Goal: Task Accomplishment & Management: Use online tool/utility

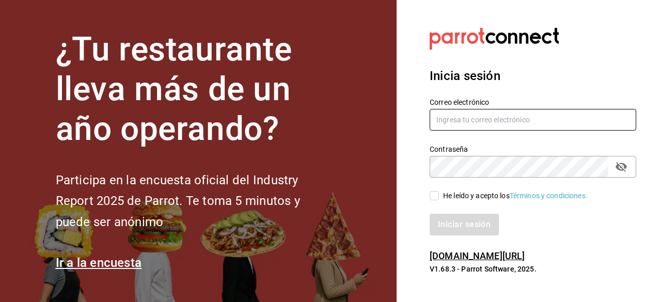
click at [482, 125] on input "text" at bounding box center [532, 120] width 206 height 22
paste input "[EMAIL_ADDRESS][DOMAIN_NAME]"
type input "[EMAIL_ADDRESS][DOMAIN_NAME]"
click at [459, 226] on div "Iniciar sesión" at bounding box center [532, 225] width 206 height 22
click at [441, 197] on span "He leído y acepto los Términos y condiciones." at bounding box center [513, 195] width 149 height 11
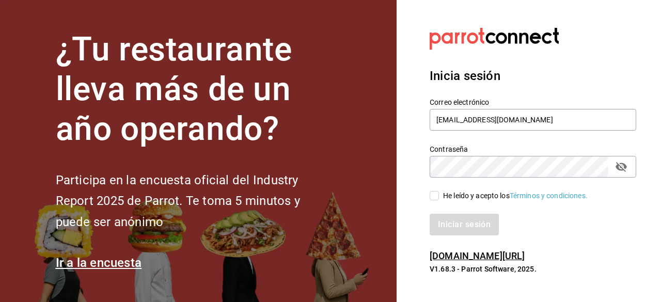
click at [439, 197] on input "He leído y acepto los Términos y condiciones." at bounding box center [433, 195] width 9 height 9
checkbox input "true"
click at [479, 232] on button "Iniciar sesión" at bounding box center [464, 225] width 70 height 22
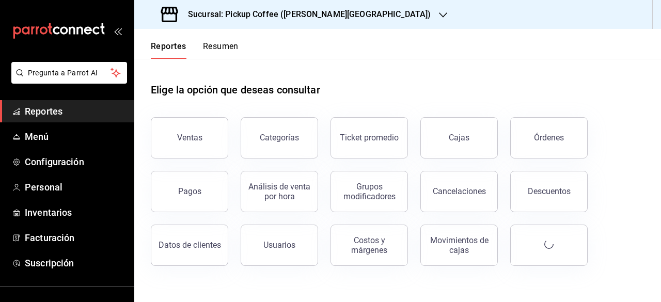
drag, startPoint x: 218, startPoint y: 145, endPoint x: 312, endPoint y: 168, distance: 96.7
click at [218, 145] on button "Ventas" at bounding box center [189, 137] width 77 height 41
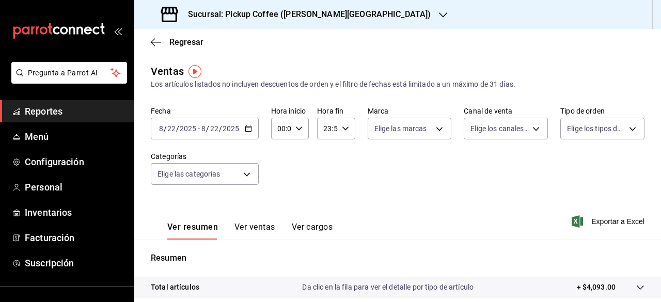
click at [319, 19] on h3 "Sucursal: Pickup Coffee ([PERSON_NAME][GEOGRAPHIC_DATA])" at bounding box center [305, 14] width 251 height 12
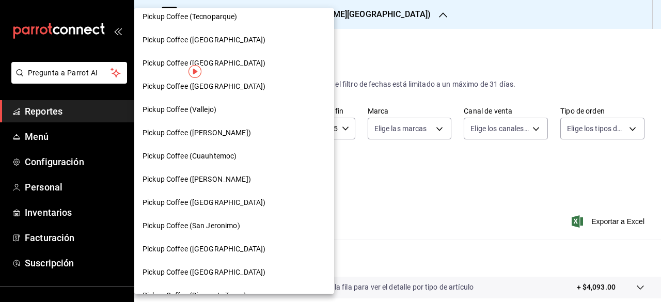
scroll to position [310, 0]
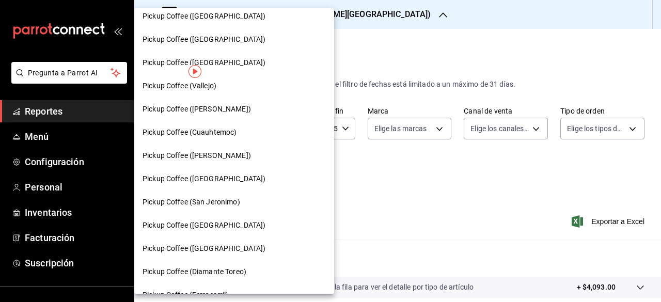
click at [242, 187] on div "Pickup Coffee ([GEOGRAPHIC_DATA])" at bounding box center [234, 178] width 200 height 23
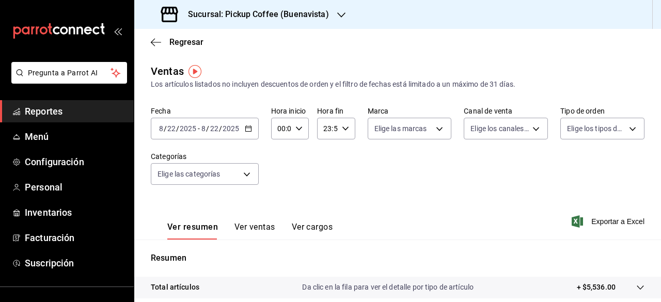
click at [246, 128] on \(Stroke\) "button" at bounding box center [248, 127] width 6 height 1
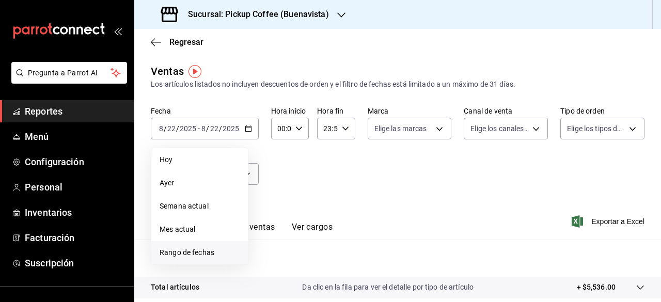
click at [206, 259] on li "Rango de fechas" at bounding box center [199, 252] width 97 height 23
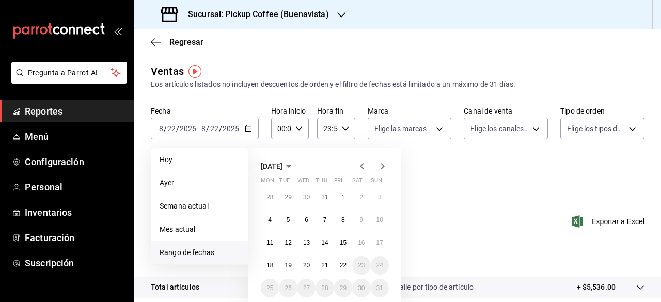
click at [363, 168] on icon "button" at bounding box center [362, 166] width 12 height 12
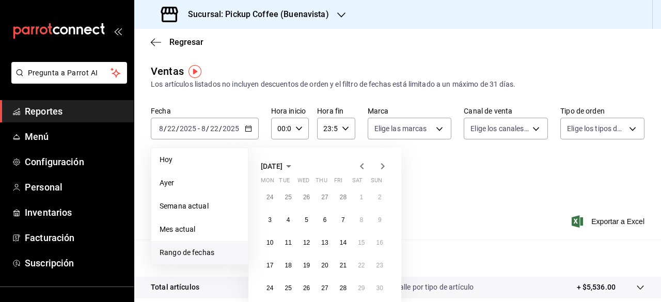
click at [363, 168] on icon "button" at bounding box center [362, 166] width 12 height 12
click at [307, 245] on abbr "11" at bounding box center [306, 242] width 7 height 7
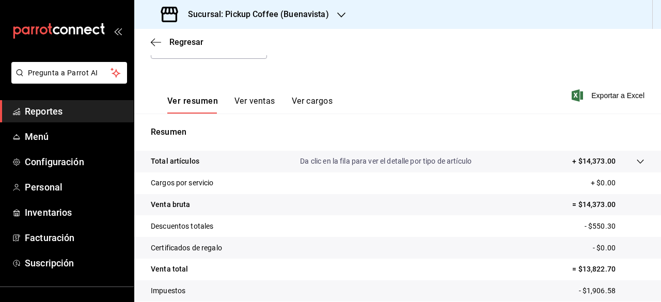
scroll to position [89, 0]
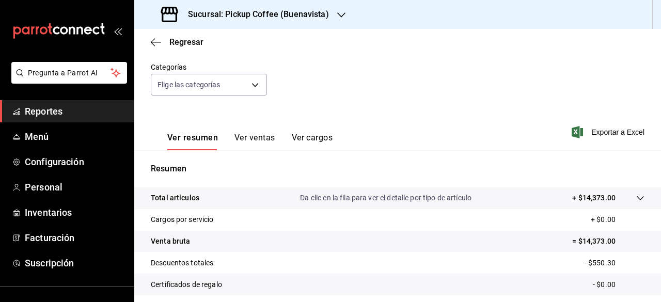
click at [589, 129] on span "Exportar a Excel" at bounding box center [608, 132] width 71 height 12
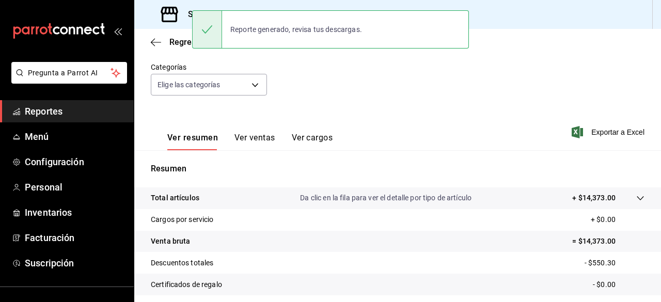
click at [389, 30] on div "Reporte generado, revisa tus descargas." at bounding box center [330, 29] width 277 height 38
click at [212, 30] on icon at bounding box center [207, 29] width 12 height 12
click at [208, 30] on icon at bounding box center [207, 29] width 10 height 8
click at [304, 73] on div "Fecha 2024-12-11 12 / 11 / 2024 - 2024-12-11 12 / 11 / 2024 Hora inicio 00:00 H…" at bounding box center [397, 62] width 493 height 91
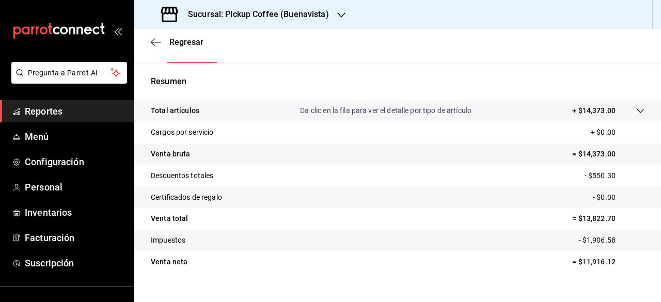
scroll to position [193, 0]
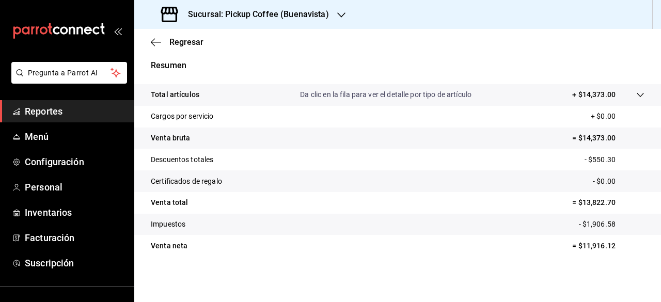
click at [273, 3] on div "Sucursal: Pickup Coffee (Buenavista)" at bounding box center [245, 14] width 207 height 29
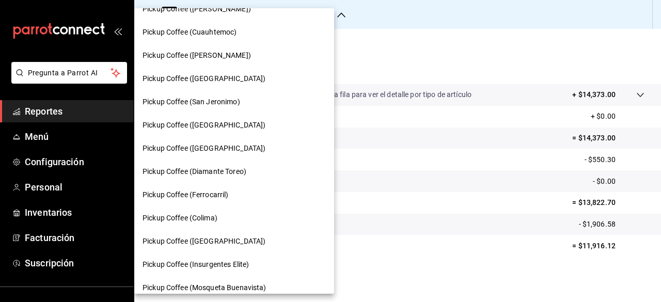
scroll to position [465, 0]
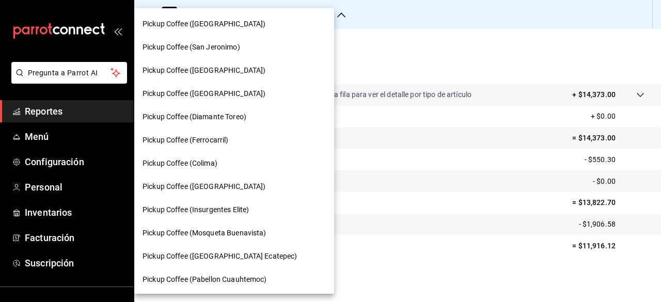
click at [220, 163] on div "Pickup Coffee (Colima)" at bounding box center [233, 163] width 183 height 11
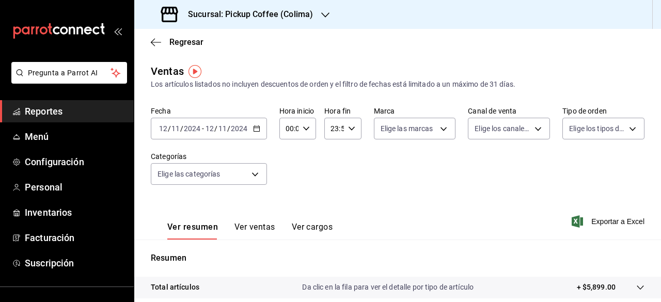
click at [176, 129] on input "11" at bounding box center [175, 128] width 9 height 8
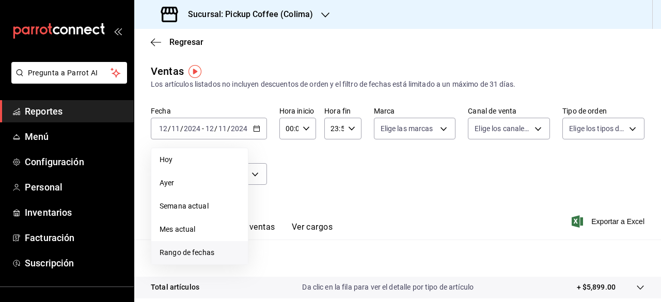
click at [209, 247] on span "Rango de fechas" at bounding box center [199, 252] width 80 height 11
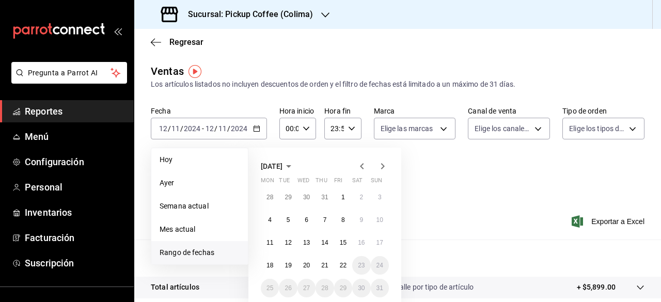
click at [361, 164] on icon "button" at bounding box center [362, 166] width 12 height 12
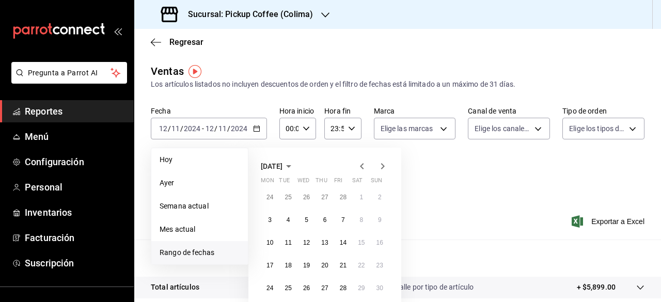
click at [361, 164] on icon "button" at bounding box center [362, 166] width 12 height 12
click at [379, 239] on abbr "15" at bounding box center [379, 242] width 7 height 7
click at [379, 238] on button "15" at bounding box center [380, 242] width 18 height 19
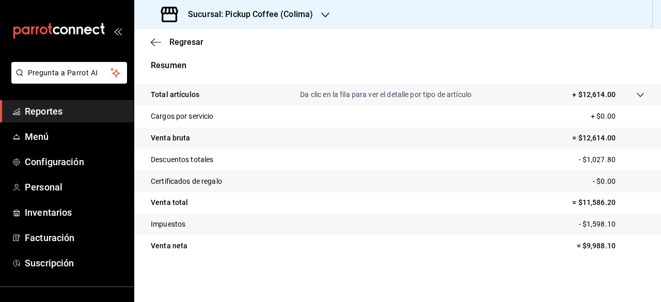
scroll to position [89, 0]
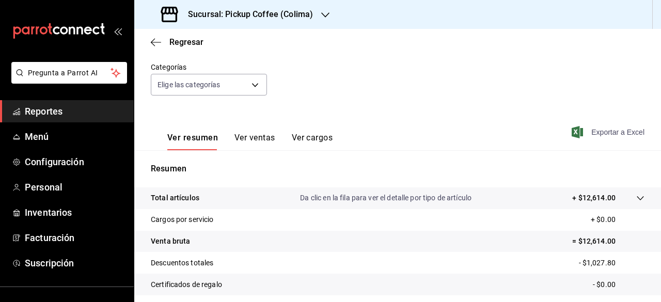
click at [602, 134] on span "Exportar a Excel" at bounding box center [608, 132] width 71 height 12
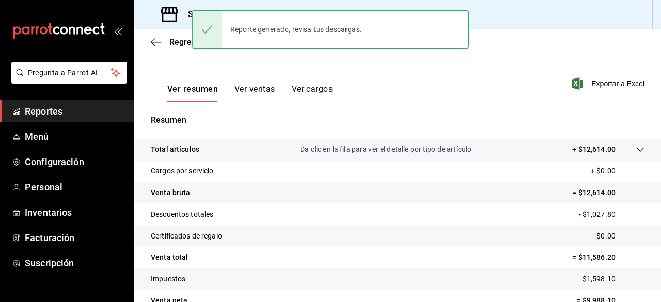
scroll to position [193, 0]
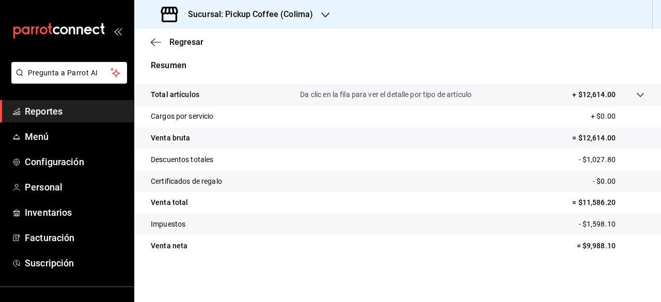
click at [281, 23] on div "Sucursal: Pickup Coffee (Colima)" at bounding box center [237, 14] width 191 height 29
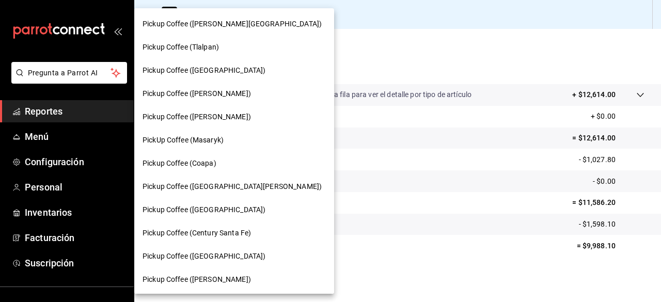
click at [212, 118] on span "Pickup Coffee (Dr Andrade)" at bounding box center [196, 116] width 108 height 11
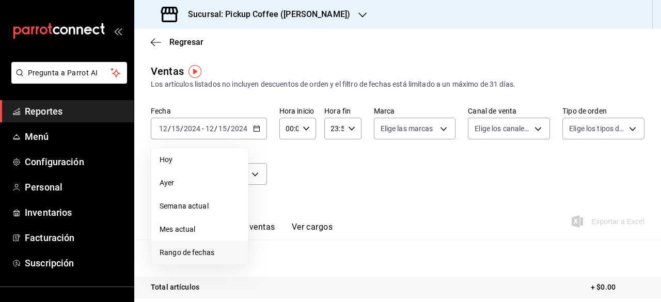
click at [228, 249] on span "Rango de fechas" at bounding box center [199, 252] width 80 height 11
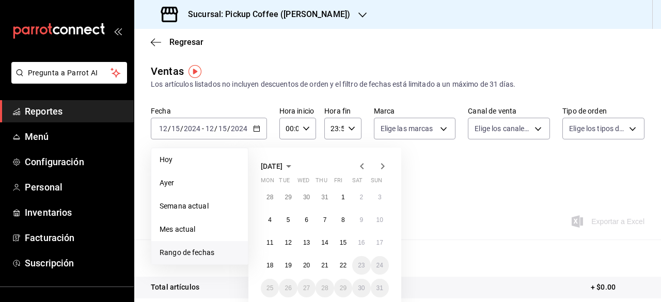
click at [215, 248] on span "Rango de fechas" at bounding box center [199, 252] width 80 height 11
click at [204, 251] on span "Rango de fechas" at bounding box center [199, 252] width 80 height 11
click at [360, 167] on icon "button" at bounding box center [362, 166] width 12 height 12
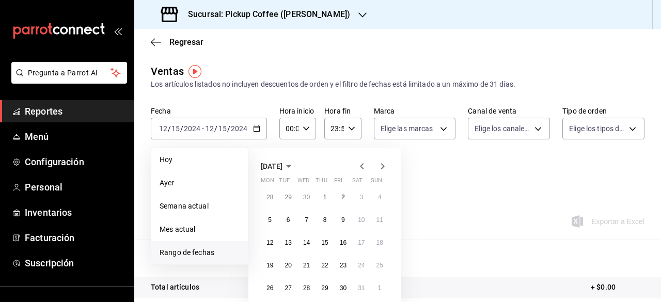
click at [360, 167] on icon "button" at bounding box center [362, 166] width 12 height 12
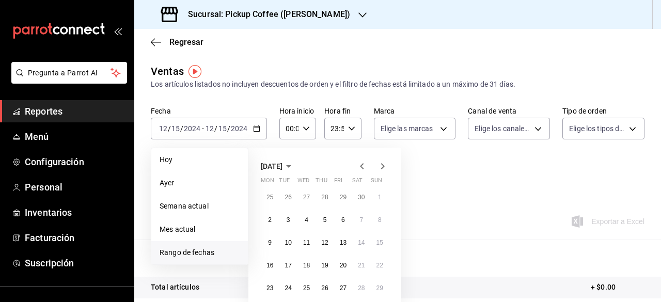
click at [360, 167] on icon "button" at bounding box center [362, 166] width 12 height 12
click at [380, 169] on icon "button" at bounding box center [382, 166] width 12 height 12
click at [325, 263] on abbr "19" at bounding box center [324, 265] width 7 height 7
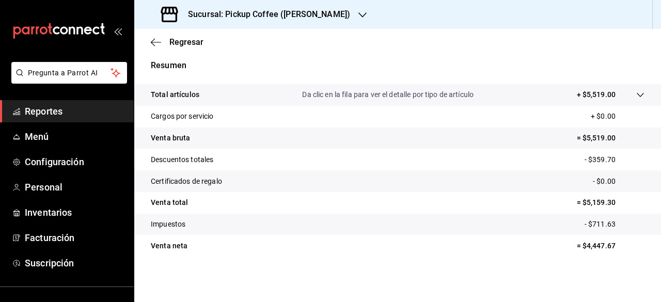
scroll to position [89, 0]
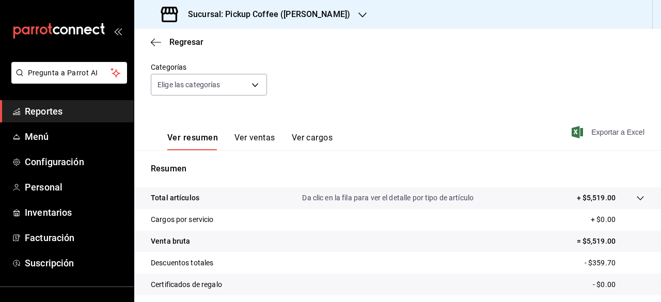
click at [610, 130] on span "Exportar a Excel" at bounding box center [608, 132] width 71 height 12
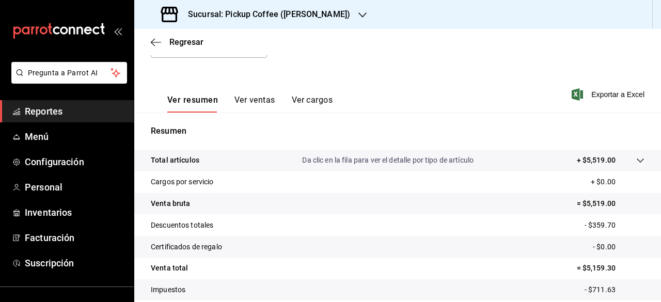
scroll to position [193, 0]
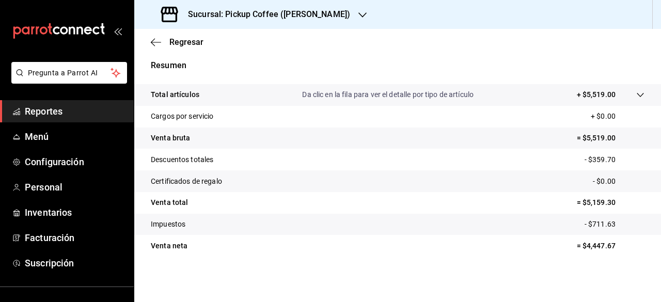
click at [387, 149] on tr "Descuentos totales - $359.70" at bounding box center [397, 160] width 527 height 22
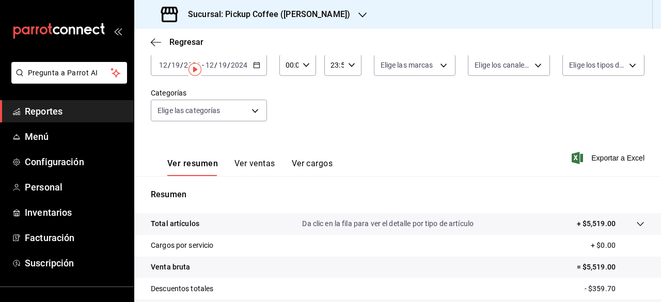
scroll to position [0, 0]
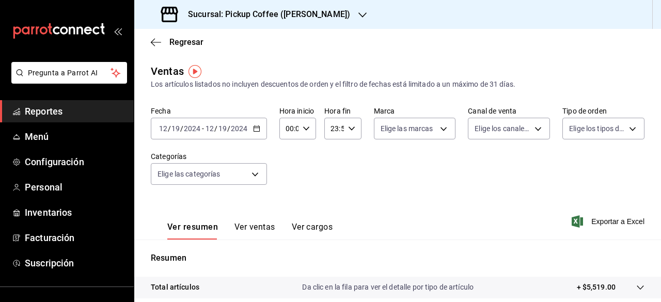
click at [320, 8] on h3 "Sucursal: Pickup Coffee (Dr Andrade)" at bounding box center [265, 14] width 170 height 12
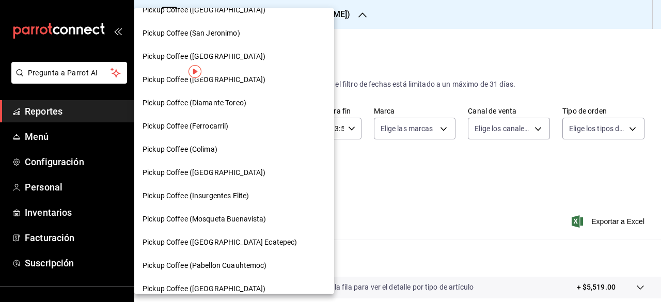
scroll to position [516, 0]
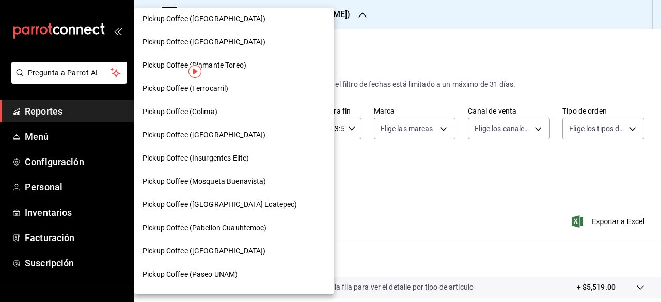
click at [249, 155] on span "Pickup Coffee (Insurgentes Elite)" at bounding box center [195, 158] width 106 height 11
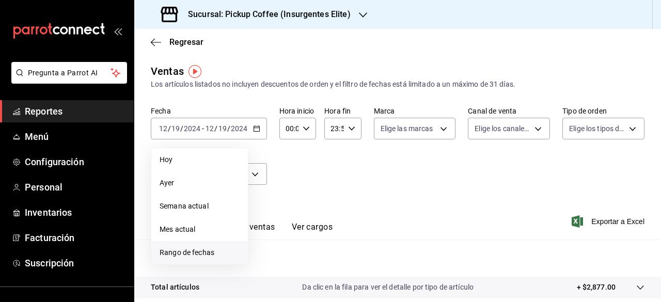
click at [206, 253] on span "Rango de fechas" at bounding box center [199, 252] width 80 height 11
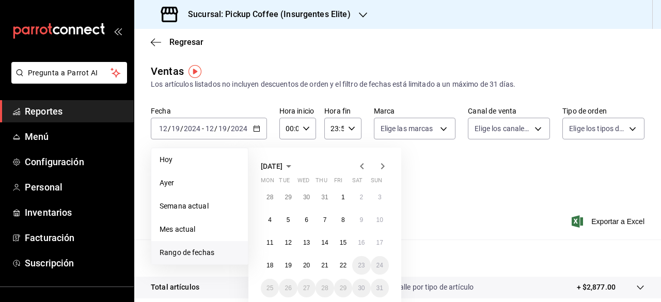
click at [360, 168] on icon "button" at bounding box center [362, 166] width 12 height 12
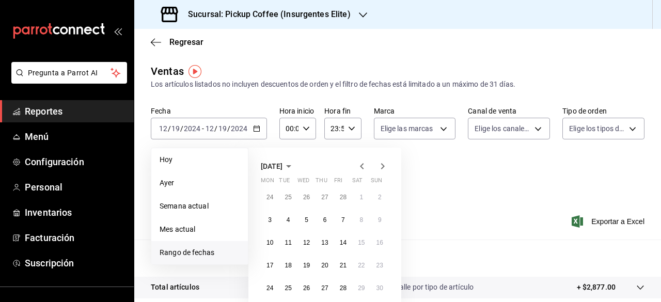
click at [360, 168] on icon "button" at bounding box center [362, 166] width 12 height 12
click at [283, 290] on button "24" at bounding box center [288, 288] width 18 height 19
click at [288, 288] on abbr "24" at bounding box center [287, 287] width 7 height 7
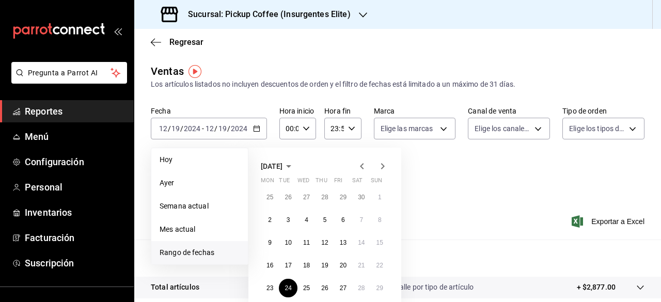
click at [288, 287] on div "Total artículos Da clic en la fila para ver el detalle por tipo de artículo + $…" at bounding box center [383, 287] width 465 height 11
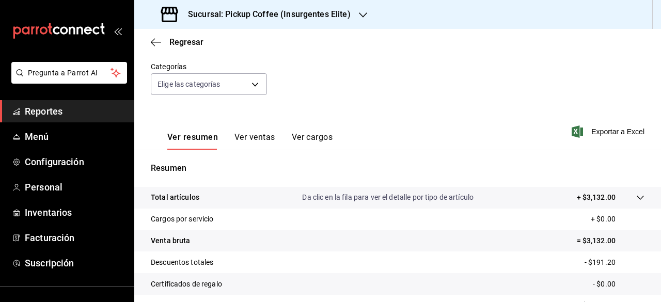
scroll to position [155, 0]
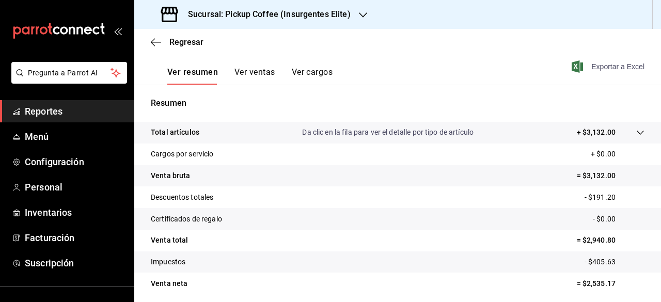
click at [612, 65] on span "Exportar a Excel" at bounding box center [608, 66] width 71 height 12
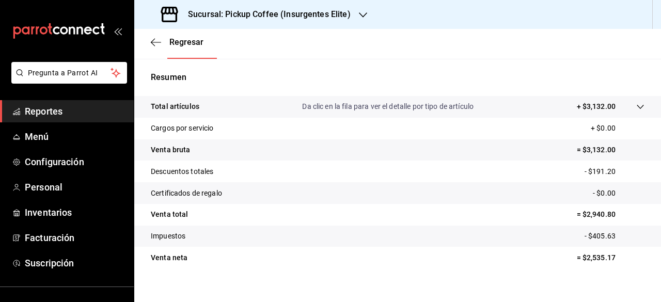
scroll to position [193, 0]
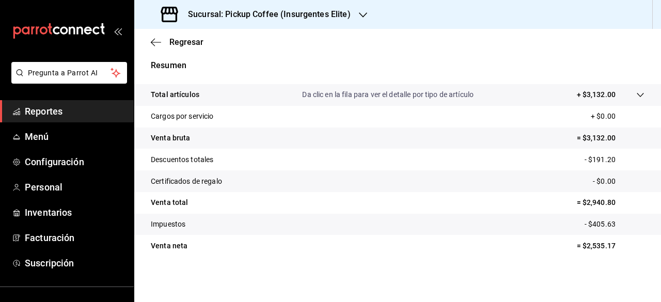
click at [364, 17] on icon "button" at bounding box center [363, 15] width 8 height 8
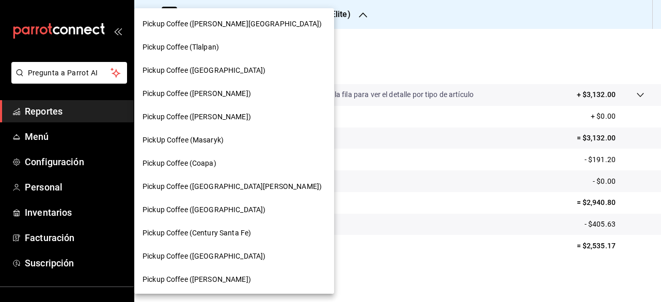
click at [253, 187] on div "Pickup Coffee (Parques Polanco)" at bounding box center [233, 186] width 183 height 11
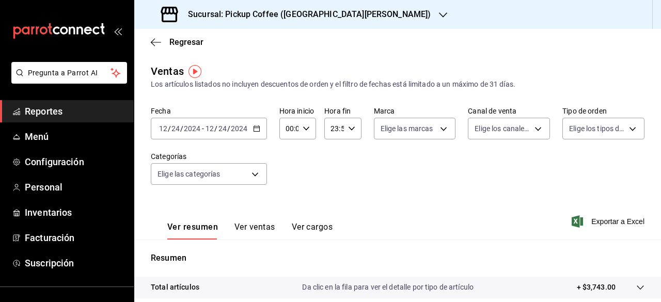
click at [259, 130] on div "2024-12-24 12 / 24 / 2024 - 2024-12-24 12 / 24 / 2024" at bounding box center [209, 129] width 116 height 22
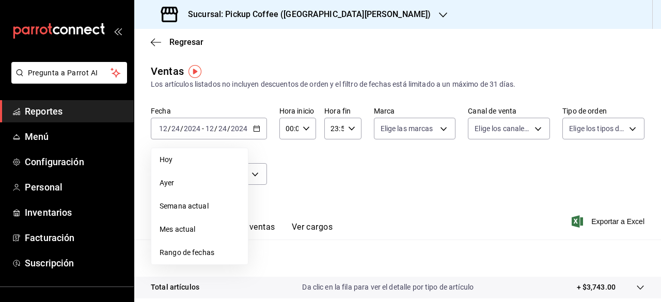
click at [212, 250] on span "Rango de fechas" at bounding box center [199, 252] width 80 height 11
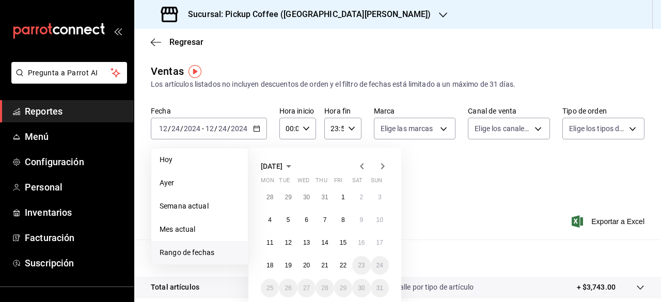
click at [360, 165] on icon "button" at bounding box center [362, 166] width 12 height 12
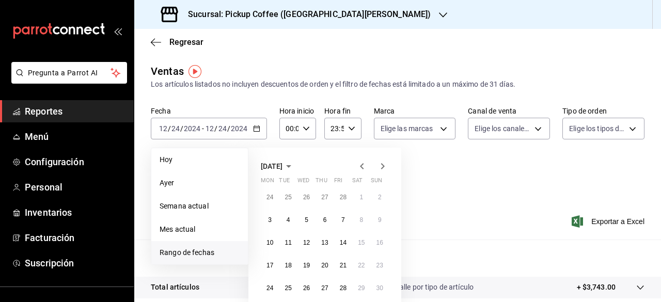
click at [360, 165] on icon "button" at bounding box center [362, 166] width 12 height 12
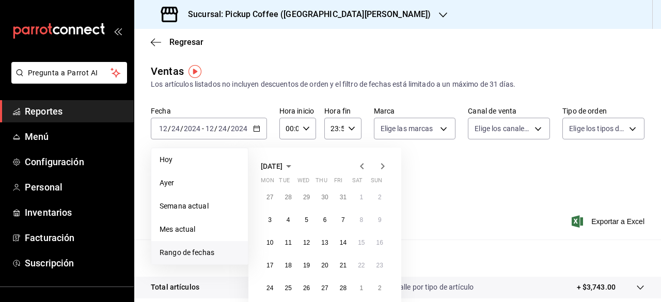
click at [360, 165] on icon "button" at bounding box center [362, 166] width 12 height 12
click at [385, 166] on icon "button" at bounding box center [382, 166] width 12 height 12
click at [342, 288] on abbr "27" at bounding box center [343, 287] width 7 height 7
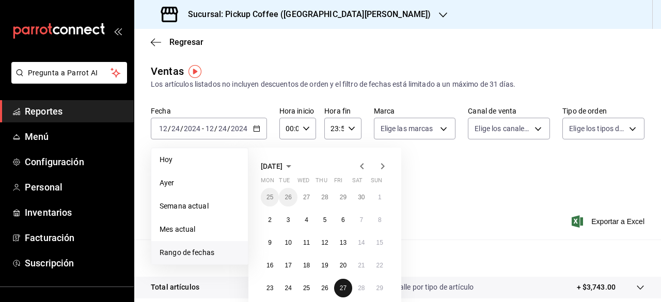
click at [342, 288] on abbr "27" at bounding box center [343, 287] width 7 height 7
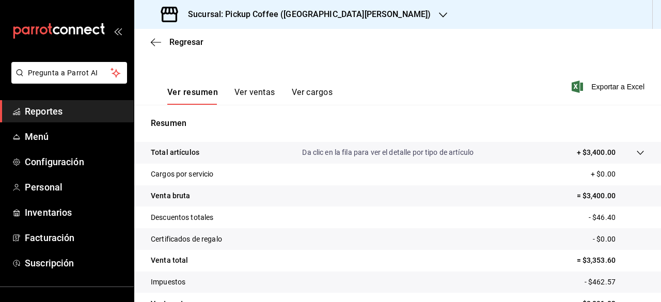
scroll to position [89, 0]
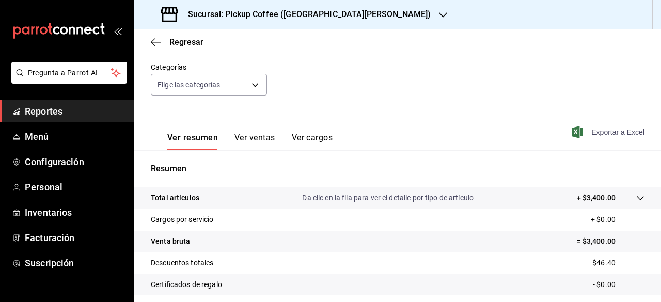
click at [596, 133] on span "Exportar a Excel" at bounding box center [608, 132] width 71 height 12
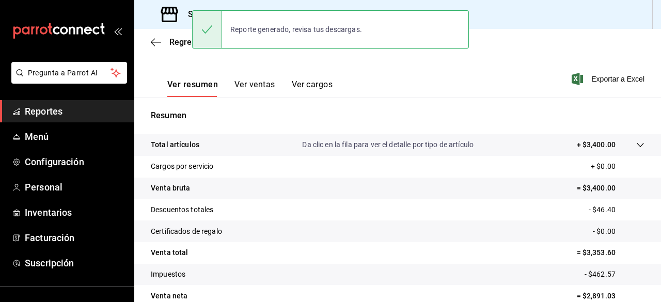
scroll to position [193, 0]
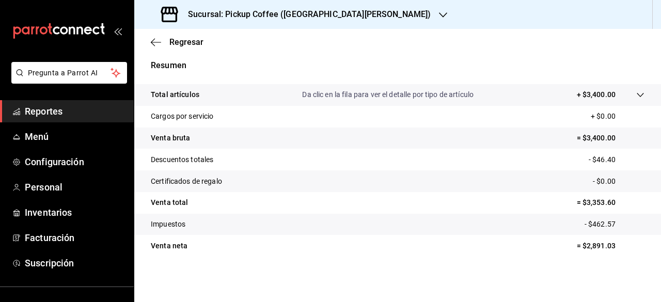
click at [274, 16] on h3 "Sucursal: Pickup Coffee (Parques Polanco)" at bounding box center [305, 14] width 251 height 12
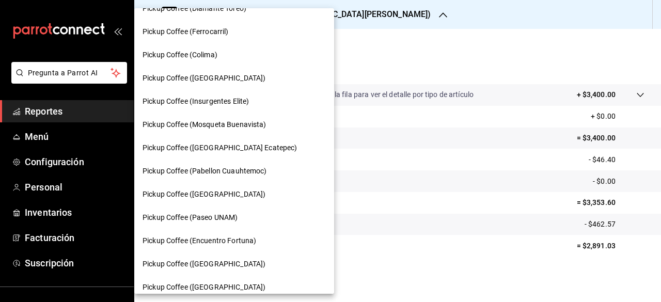
scroll to position [605, 0]
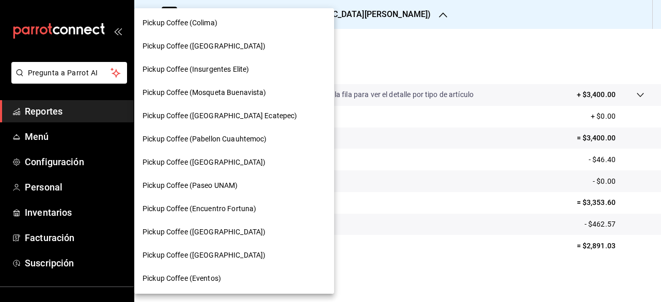
click at [402, 53] on div at bounding box center [330, 151] width 661 height 302
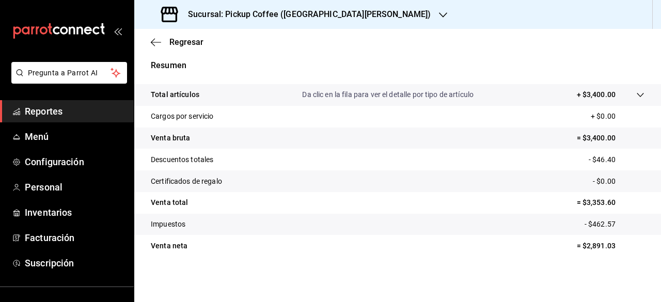
click at [311, 20] on h3 "Sucursal: Pickup Coffee (Parques Polanco)" at bounding box center [305, 14] width 251 height 12
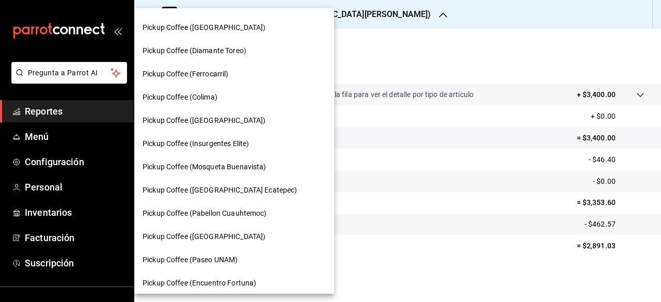
scroll to position [568, 0]
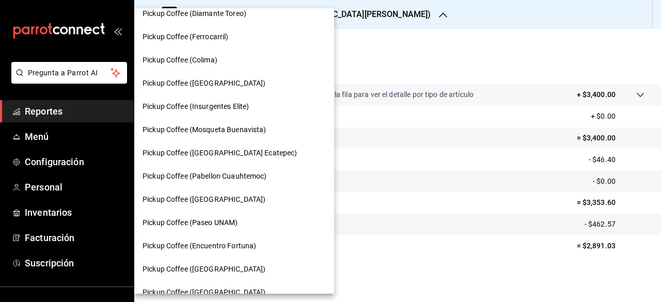
click at [405, 78] on div at bounding box center [330, 151] width 661 height 302
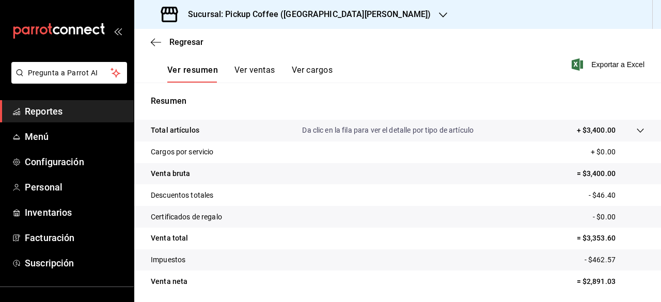
scroll to position [141, 0]
